Goal: Check status: Check status

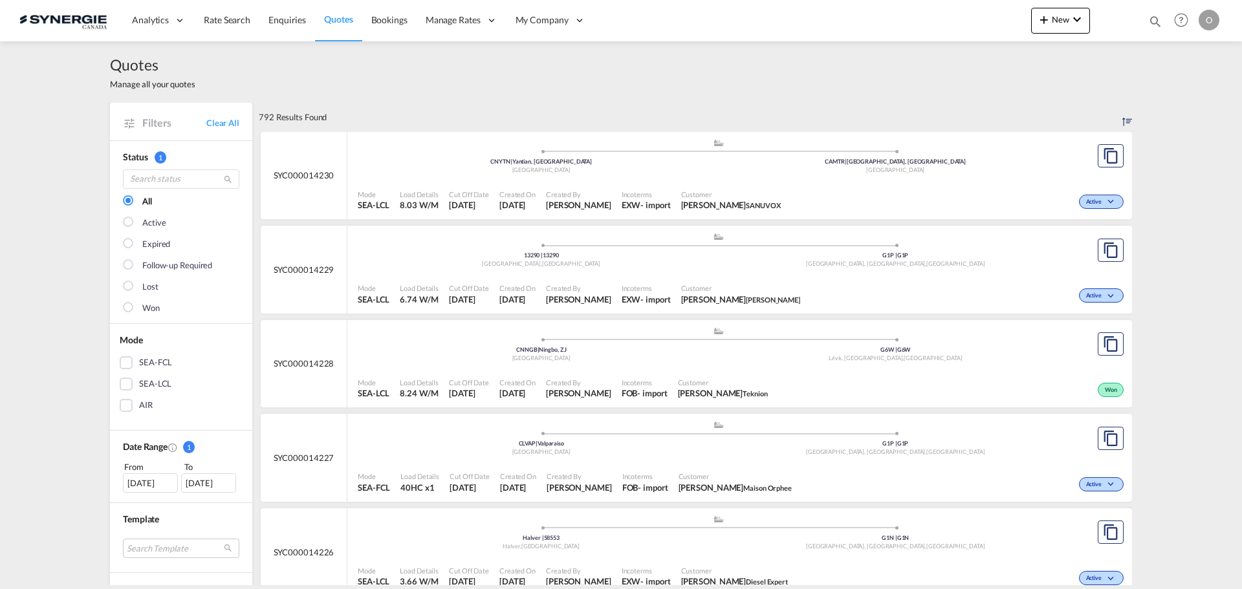
click at [1152, 21] on md-icon "icon-magnify" at bounding box center [1155, 21] width 14 height 14
click at [939, 24] on select "Bookings Quotes Enquiries" at bounding box center [949, 21] width 61 height 23
select select "Quotes"
click at [919, 10] on select "Bookings Quotes Enquiries" at bounding box center [949, 21] width 61 height 23
click at [998, 22] on input at bounding box center [1058, 21] width 161 height 23
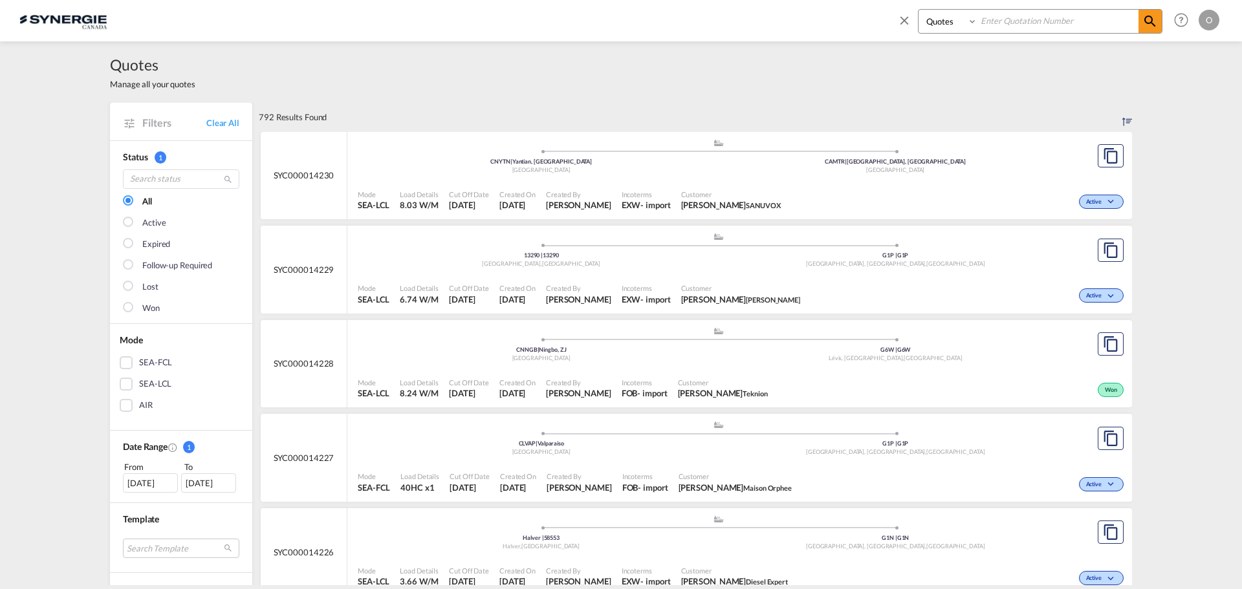
paste input "SYC000014068"
type input "SYC000014068"
click at [1157, 19] on md-icon "icon-magnify" at bounding box center [1151, 22] width 16 height 16
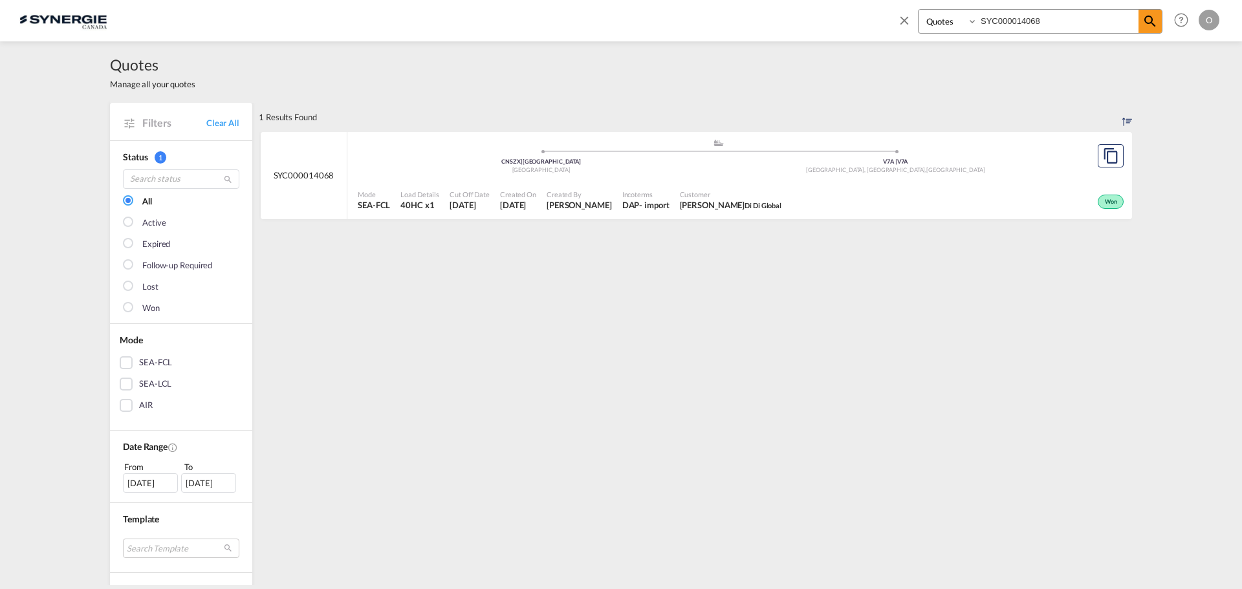
click at [510, 202] on span "[DATE]" at bounding box center [518, 205] width 36 height 12
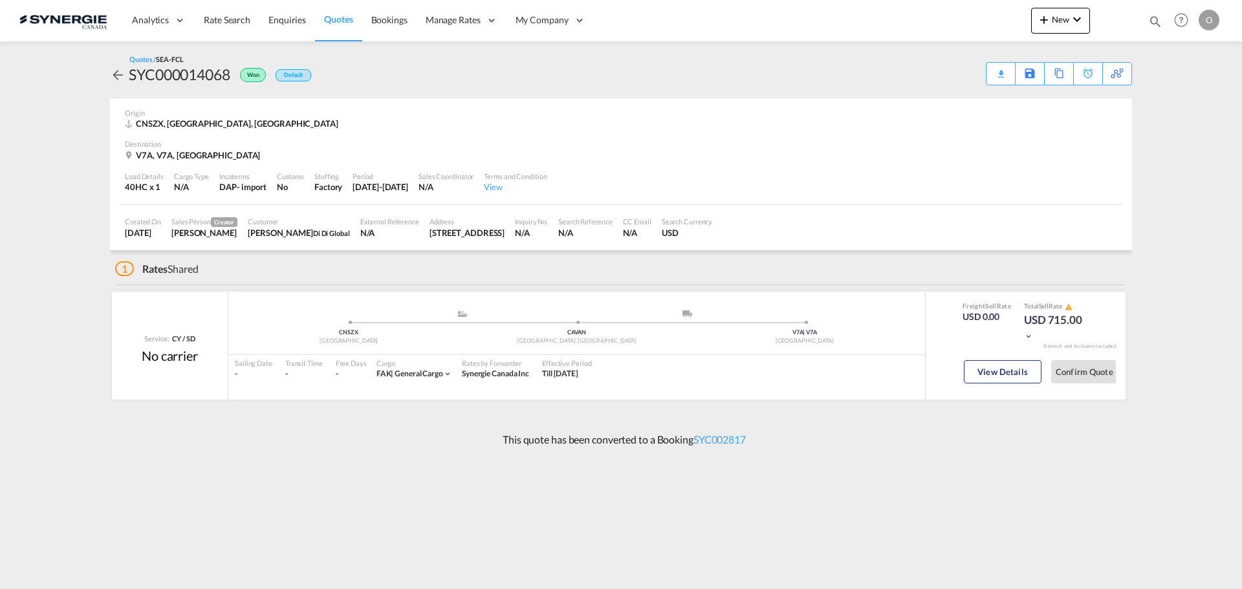
click at [405, 187] on div "[DATE]-[DATE]" at bounding box center [381, 187] width 56 height 12
click at [990, 373] on button "View Details" at bounding box center [1003, 371] width 78 height 23
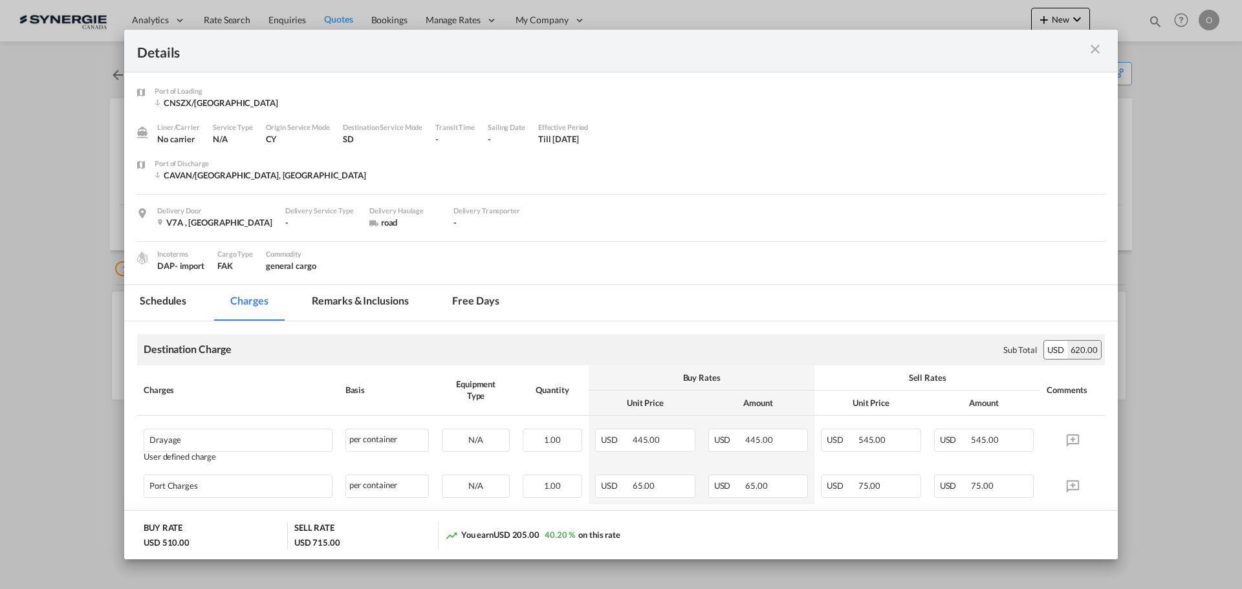
click at [380, 299] on md-tab-item "Remarks & Inclusions" at bounding box center [359, 303] width 127 height 36
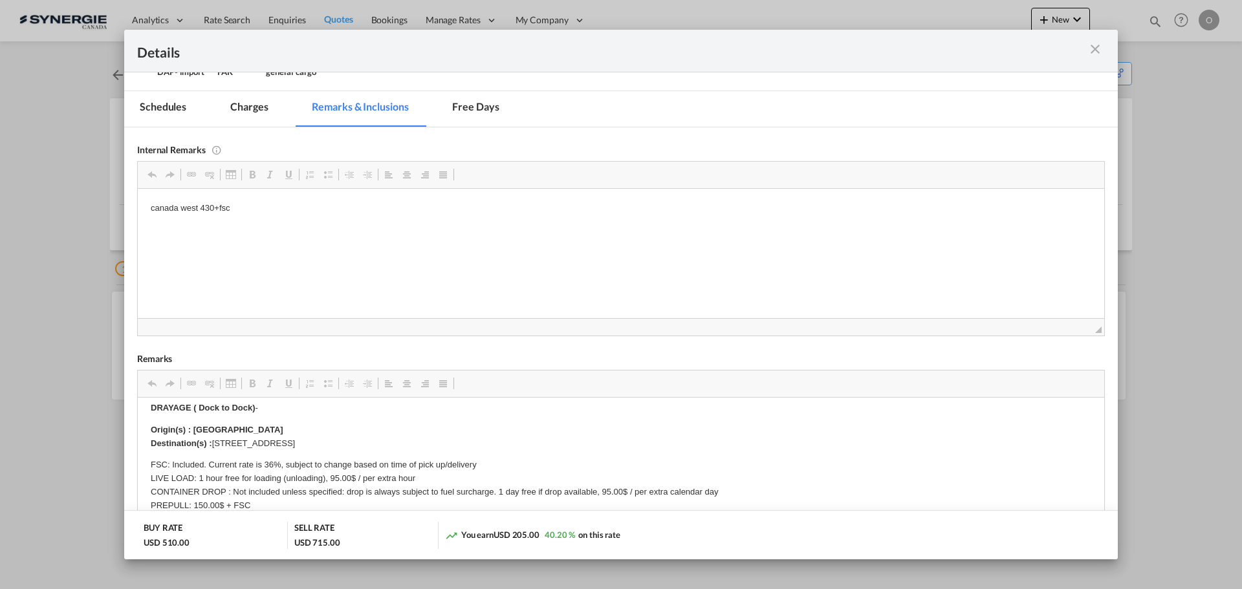
scroll to position [194, 0]
drag, startPoint x: 304, startPoint y: 441, endPoint x: 243, endPoint y: 441, distance: 60.8
drag, startPoint x: 309, startPoint y: 442, endPoint x: 213, endPoint y: 441, distance: 95.7
click at [213, 441] on p "Origin(s) : Vancouver Destination(s) : [GEOGRAPHIC_DATA], [GEOGRAPHIC_DATA] V7A…" at bounding box center [621, 436] width 941 height 27
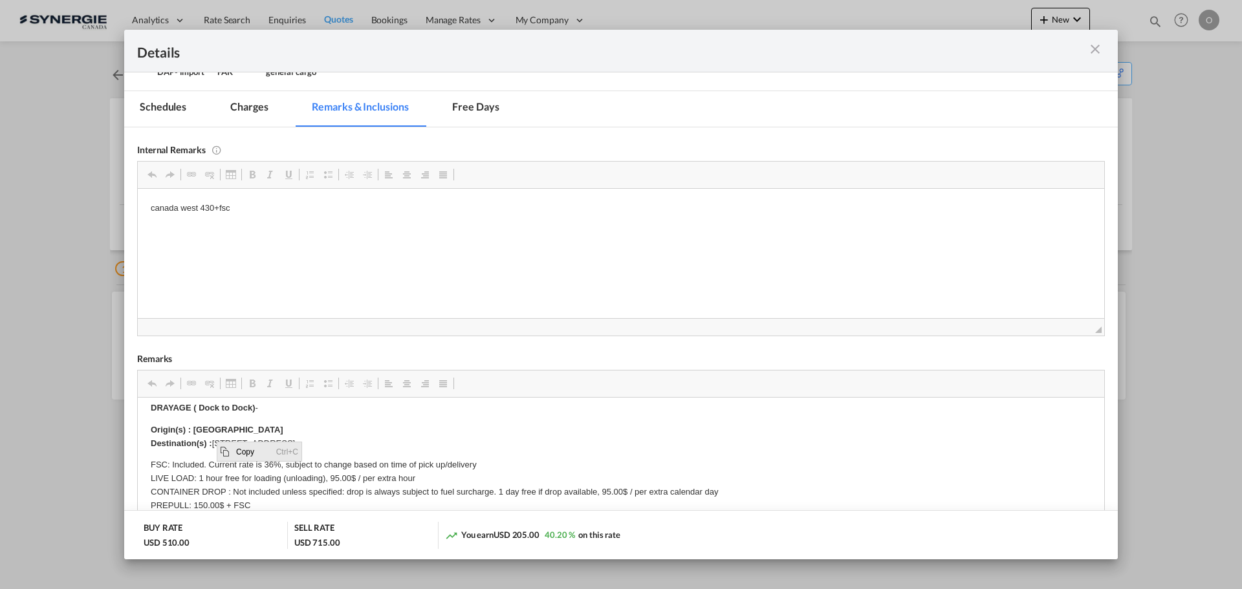
click at [254, 454] on span "Copy" at bounding box center [253, 451] width 40 height 19
copy p "[STREET_ADDRESS]"
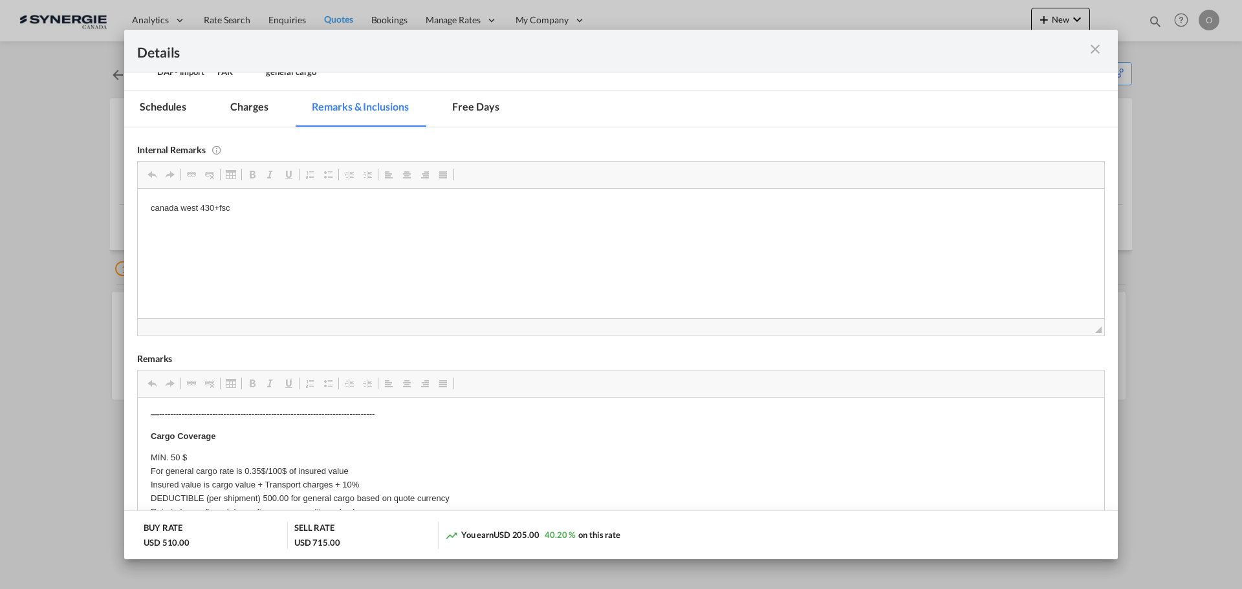
scroll to position [483, 0]
drag, startPoint x: 242, startPoint y: 111, endPoint x: 234, endPoint y: 120, distance: 11.9
click at [242, 111] on md-tab-item "Charges" at bounding box center [249, 109] width 69 height 36
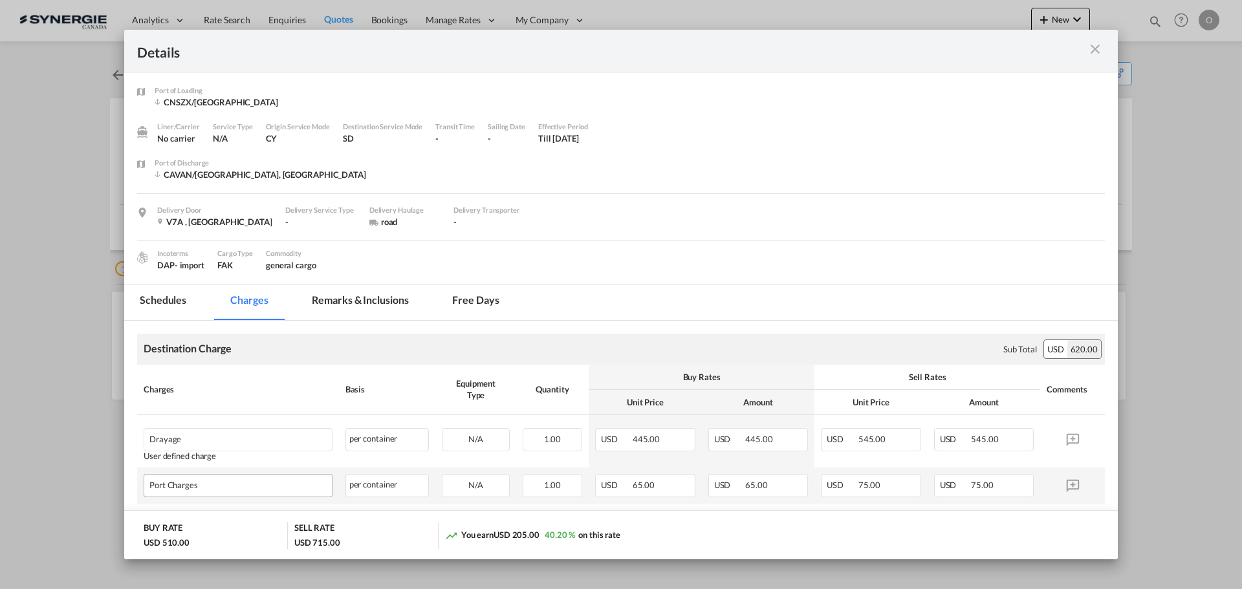
scroll to position [0, 0]
click at [1093, 47] on md-icon "icon-close m-3 fg-AAA8AD cursor" at bounding box center [1096, 49] width 16 height 16
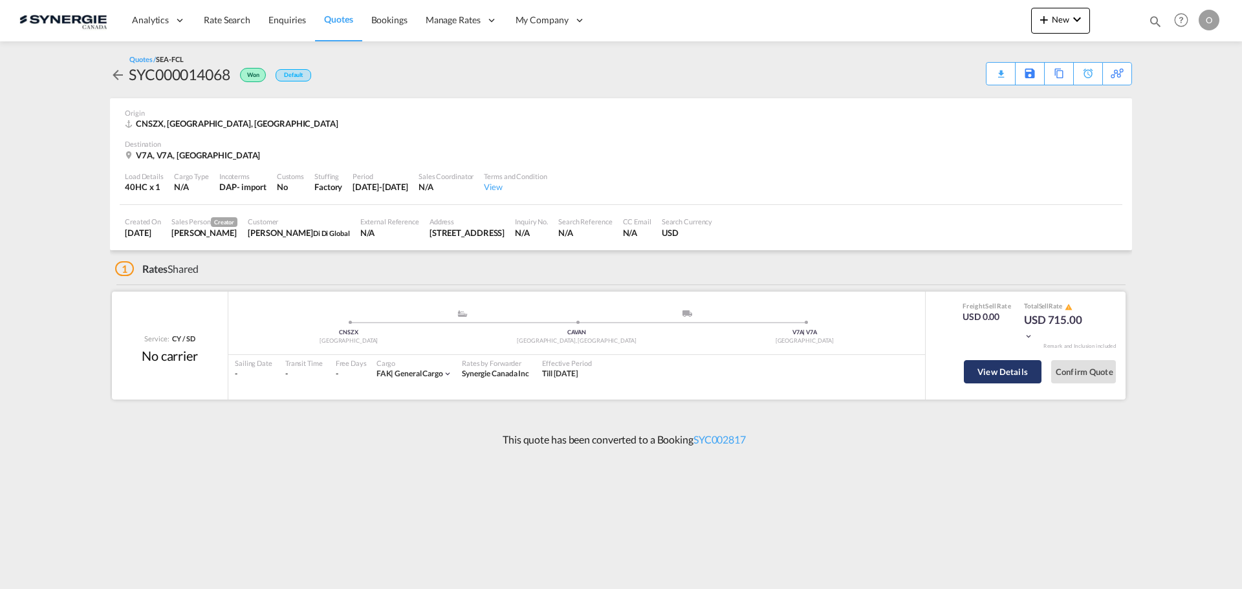
click at [991, 373] on button "View Details" at bounding box center [1003, 371] width 78 height 23
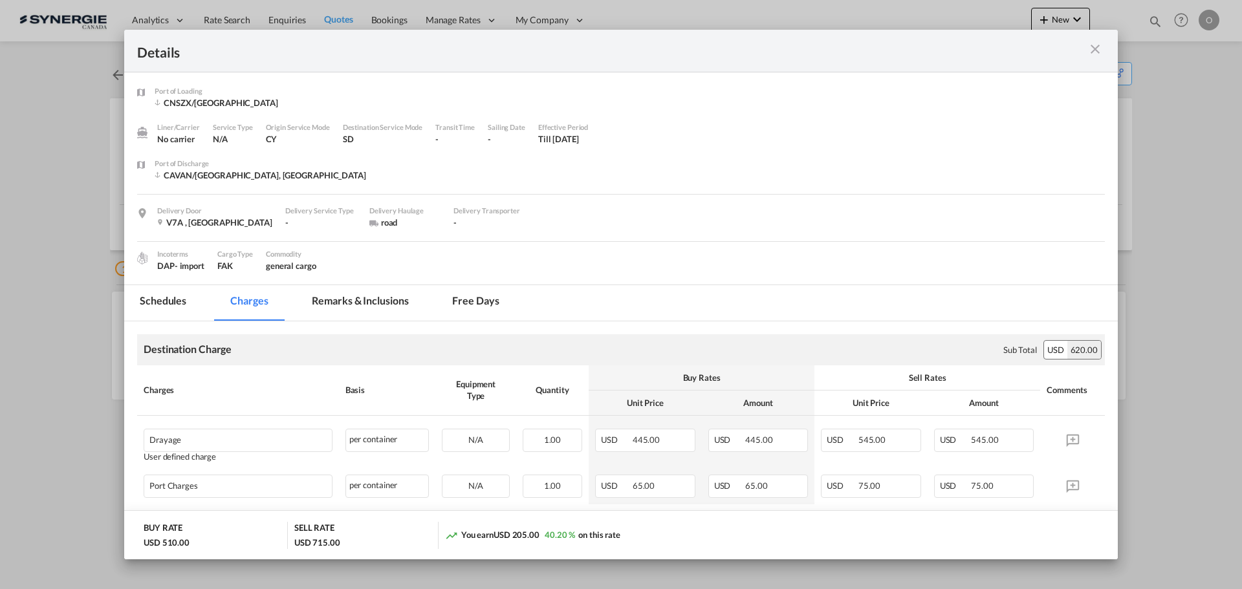
click at [338, 297] on md-tab-item "Remarks & Inclusions" at bounding box center [359, 303] width 127 height 36
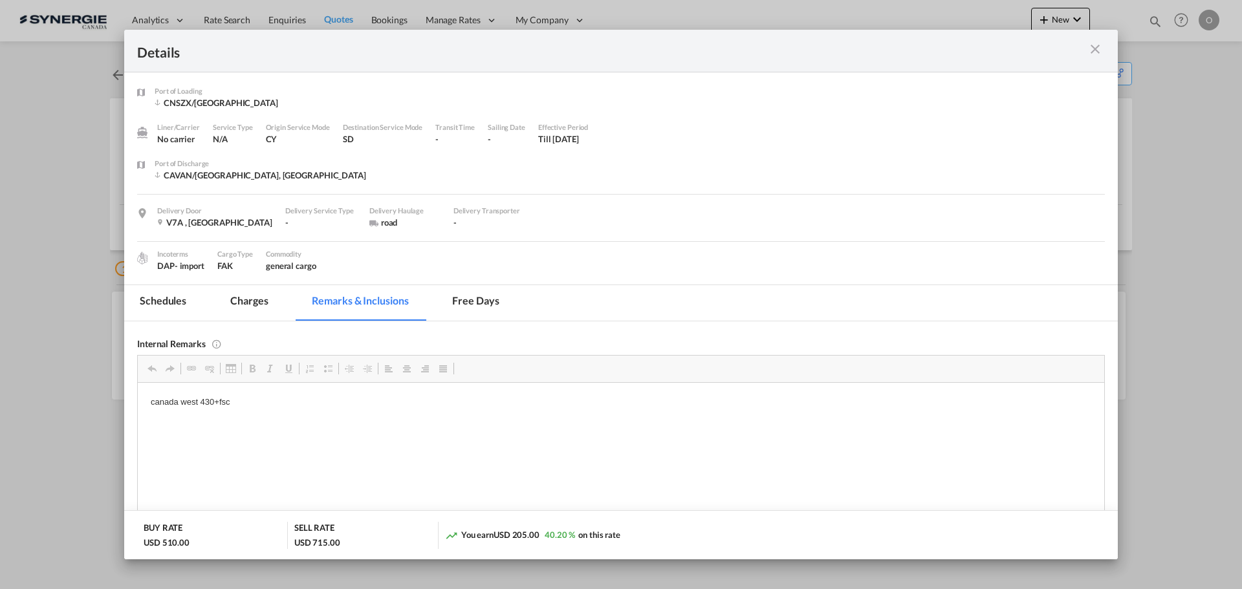
click at [1089, 45] on md-icon "icon-close m-3 fg-AAA8AD cursor" at bounding box center [1096, 49] width 16 height 16
